Goal: Task Accomplishment & Management: Manage account settings

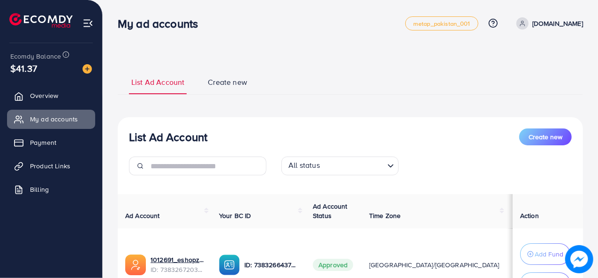
click at [44, 87] on link "Overview" at bounding box center [51, 95] width 88 height 19
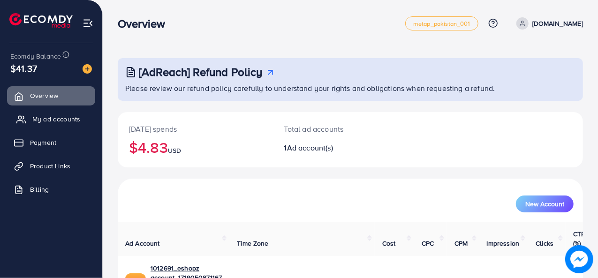
click at [69, 124] on link "My ad accounts" at bounding box center [51, 119] width 88 height 19
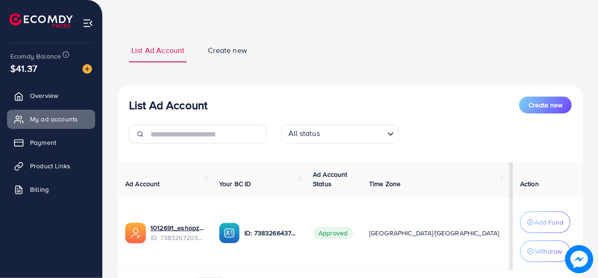
scroll to position [47, 0]
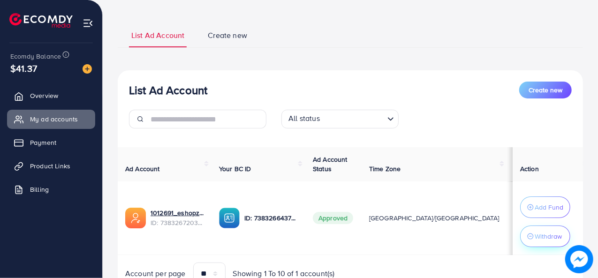
click at [536, 235] on p "Withdraw" at bounding box center [548, 236] width 27 height 11
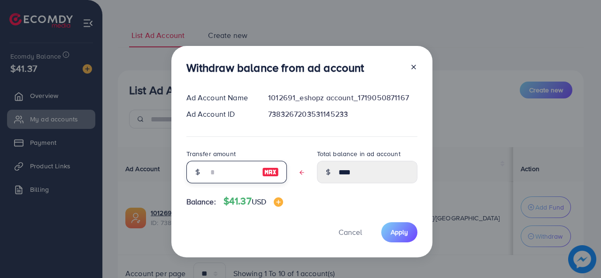
click at [246, 174] on input "text" at bounding box center [231, 172] width 47 height 23
type input "*"
type input "****"
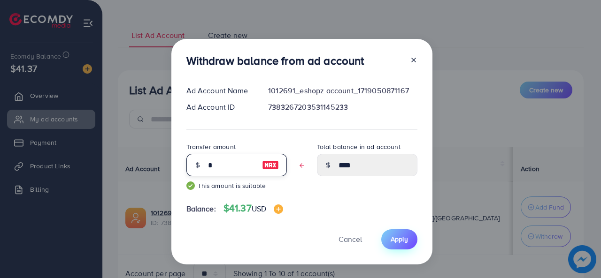
type input "*"
click at [395, 238] on span "Apply" at bounding box center [398, 239] width 17 height 9
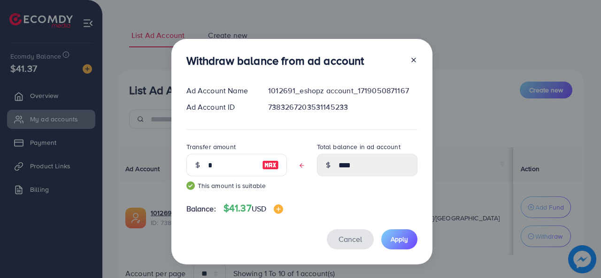
click at [344, 238] on span "Cancel" at bounding box center [349, 239] width 23 height 10
type input "****"
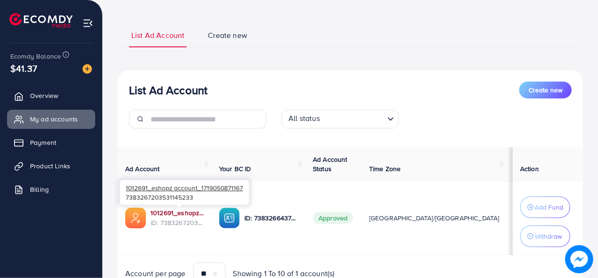
click at [181, 214] on link "1012691_eshopz account_1719050871167" at bounding box center [177, 212] width 53 height 9
